Goal: Find specific page/section: Find specific page/section

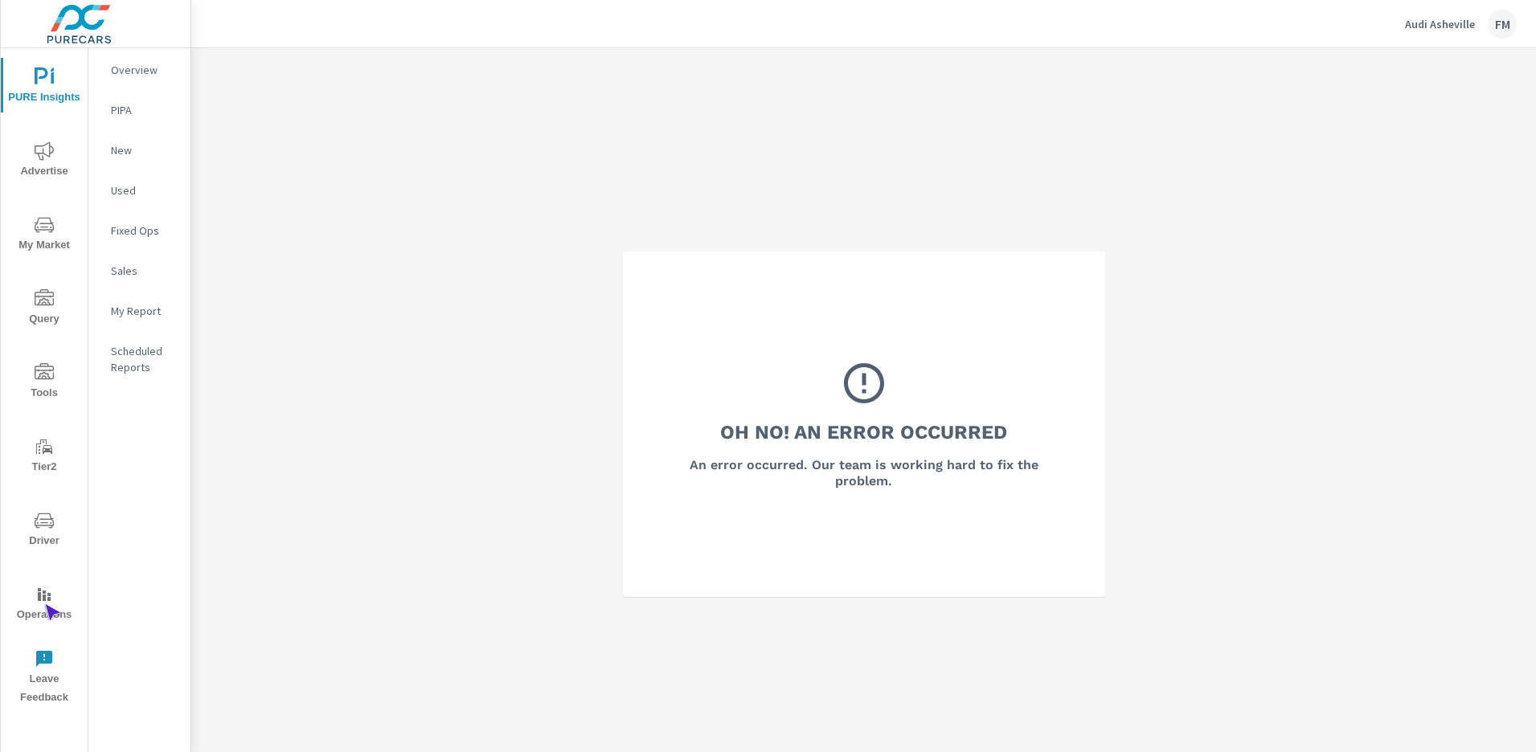
click at [44, 604] on span "Operations" at bounding box center [44, 604] width 77 height 39
